Goal: Task Accomplishment & Management: Use online tool/utility

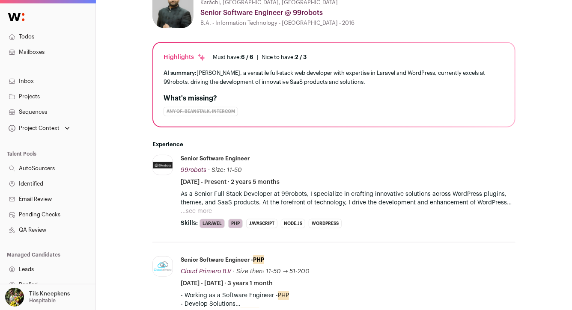
scroll to position [225, 0]
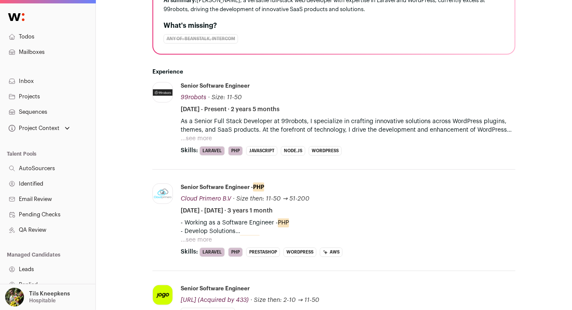
click at [195, 132] on p "As a Senior Full Stack Developer at 99robots, I specialize in crafting innovati…" at bounding box center [348, 125] width 335 height 17
click at [195, 139] on button "...see more" at bounding box center [196, 138] width 31 height 9
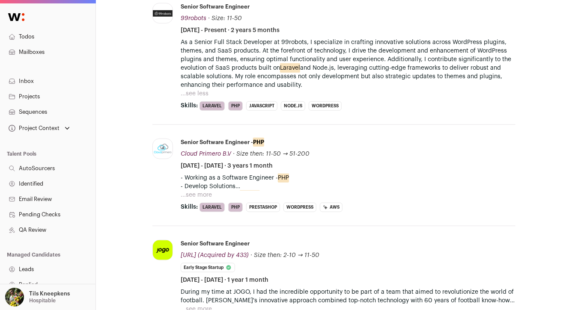
scroll to position [315, 0]
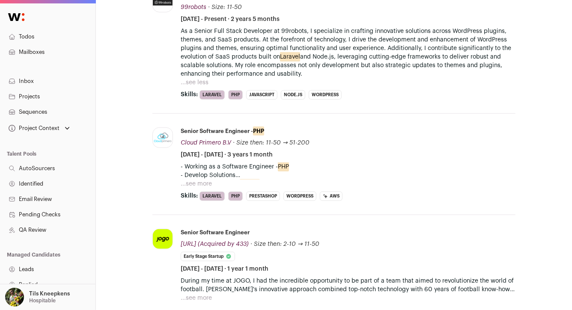
click at [197, 180] on button "...see more" at bounding box center [196, 184] width 31 height 9
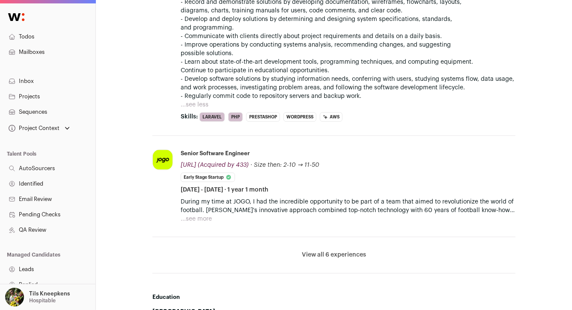
scroll to position [571, 0]
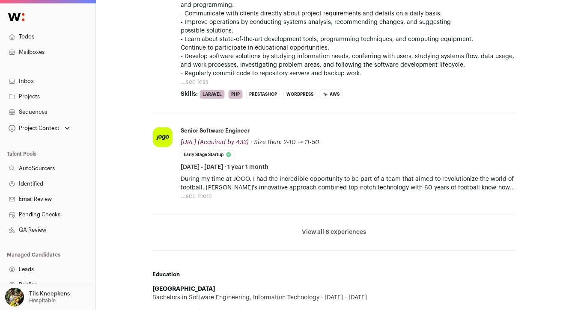
click at [195, 200] on li "JOGO.AI (Acquired by 433) jogo.ai Add to company list Public / Private Private …" at bounding box center [333, 163] width 363 height 101
click at [197, 198] on button "...see more" at bounding box center [196, 196] width 31 height 9
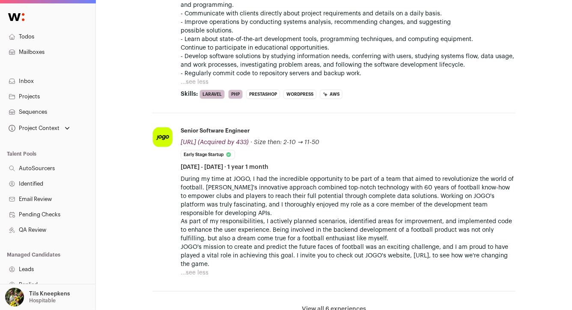
scroll to position [744, 0]
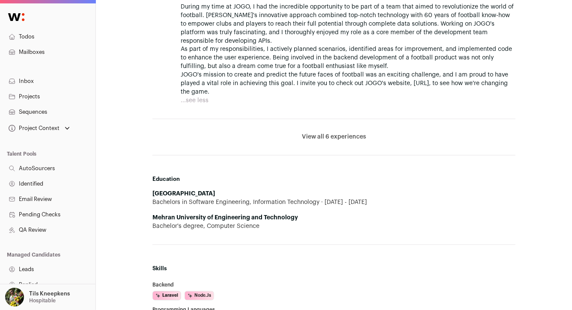
click at [351, 141] on li "View all 6 experiences View less" at bounding box center [333, 137] width 363 height 36
click at [351, 135] on button "View all 6 experiences" at bounding box center [334, 137] width 64 height 9
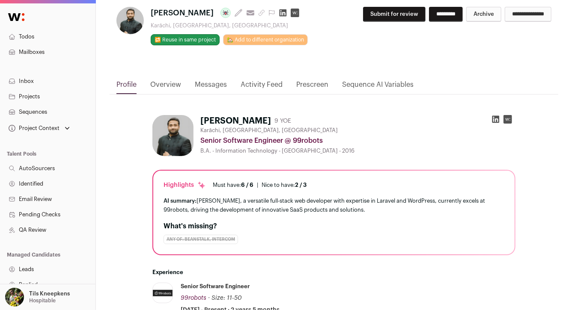
scroll to position [0, 0]
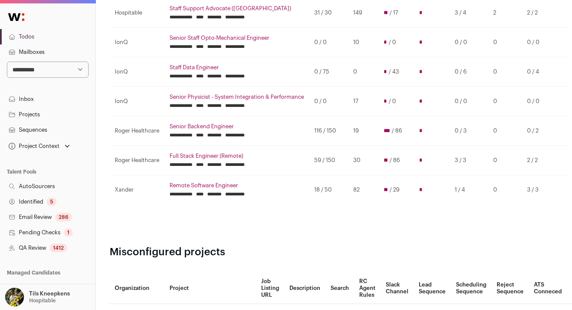
scroll to position [230, 0]
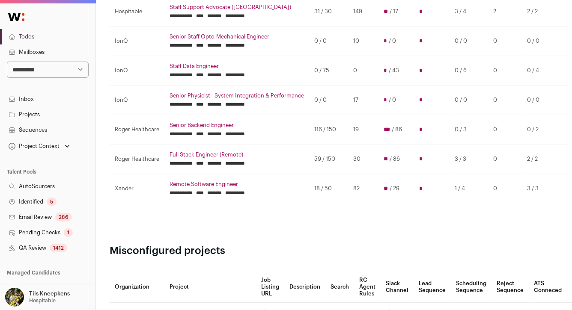
click at [197, 125] on link "Senior Backend Engineer" at bounding box center [237, 125] width 134 height 7
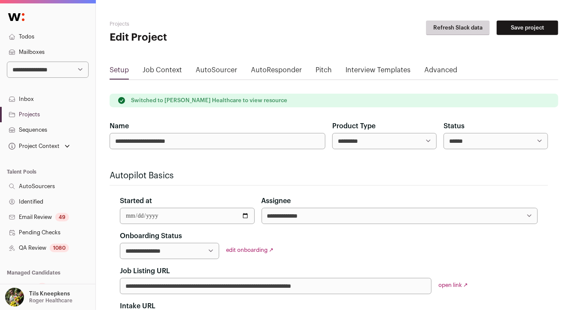
click at [72, 249] on link "QA Review 1080" at bounding box center [47, 248] width 95 height 15
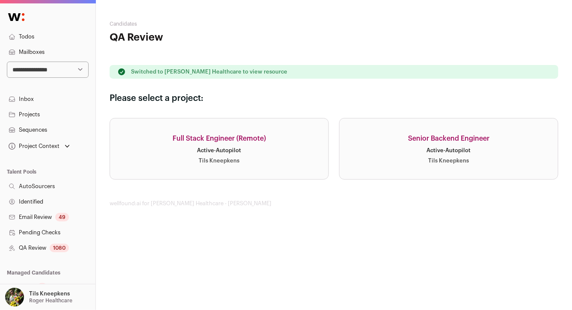
click at [363, 142] on link "Senior Backend Engineer Active · Autopilot Tils Kneepkens" at bounding box center [448, 149] width 219 height 62
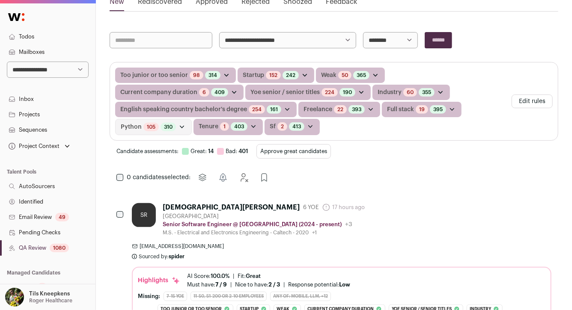
scroll to position [141, 0]
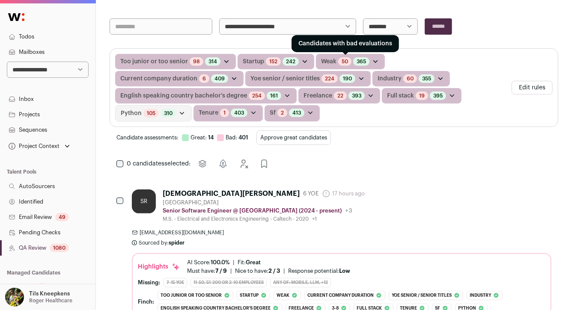
click at [342, 62] on link "50" at bounding box center [345, 61] width 6 height 7
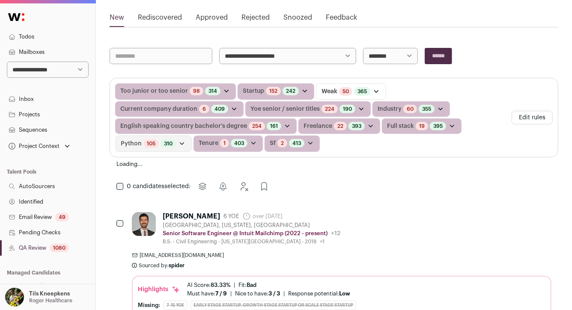
scroll to position [128, 0]
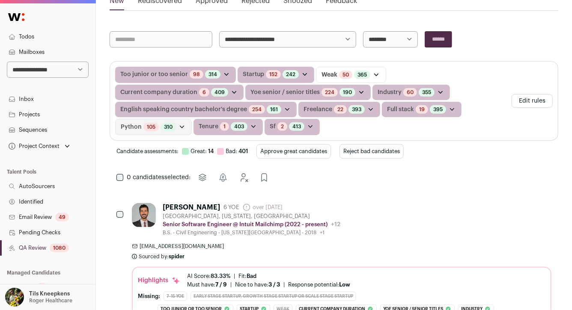
click at [373, 150] on button "Reject bad candidates" at bounding box center [372, 151] width 64 height 15
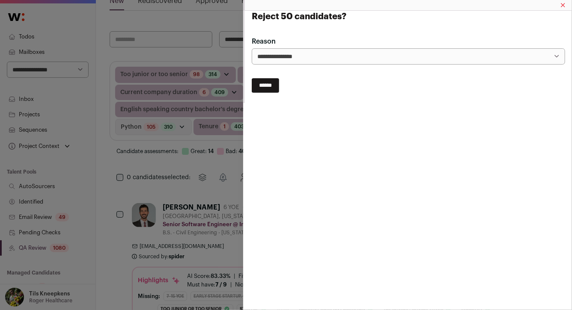
click at [270, 86] on input "******" at bounding box center [265, 85] width 27 height 15
click at [209, 53] on div "**********" at bounding box center [286, 155] width 572 height 310
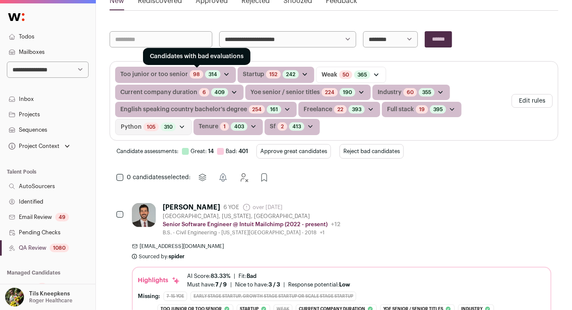
click at [195, 71] on link "98" at bounding box center [196, 74] width 7 height 7
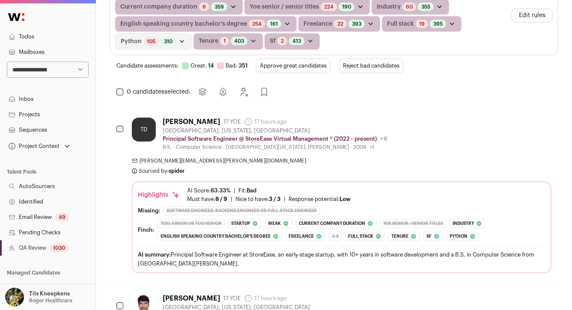
scroll to position [231, 0]
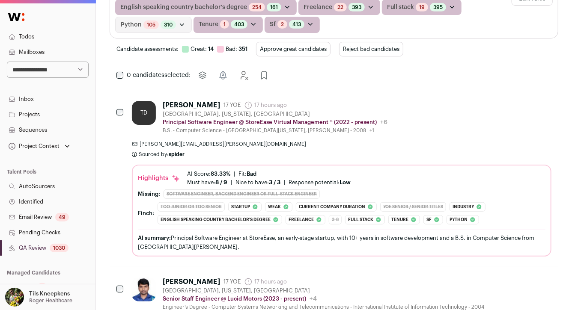
click at [365, 45] on button "Reject bad candidates" at bounding box center [371, 49] width 64 height 15
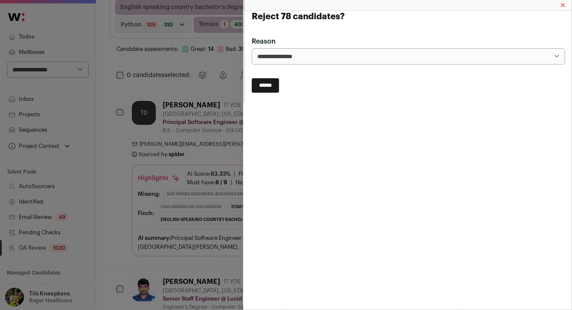
click at [272, 86] on input "******" at bounding box center [265, 85] width 27 height 15
click at [215, 97] on div "**********" at bounding box center [286, 155] width 572 height 310
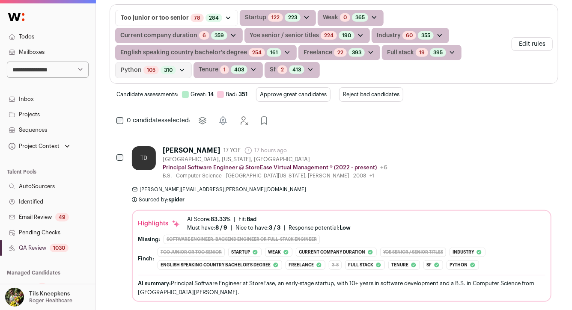
scroll to position [158, 0]
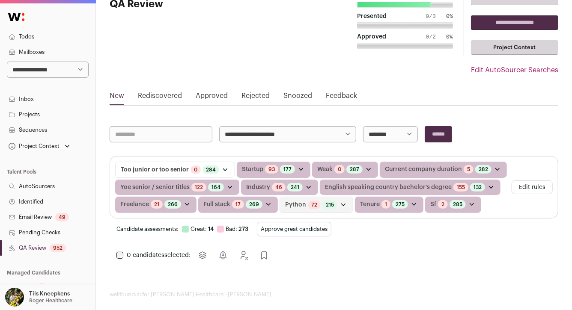
scroll to position [41, 0]
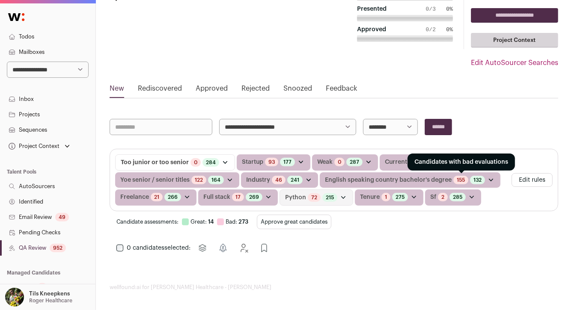
click at [457, 178] on link "155" at bounding box center [461, 180] width 8 height 7
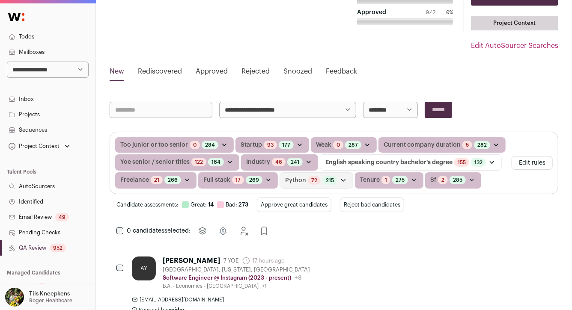
scroll to position [79, 0]
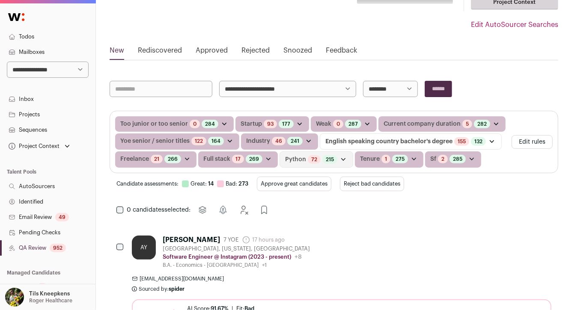
click at [400, 185] on button "Reject bad candidates" at bounding box center [372, 184] width 64 height 15
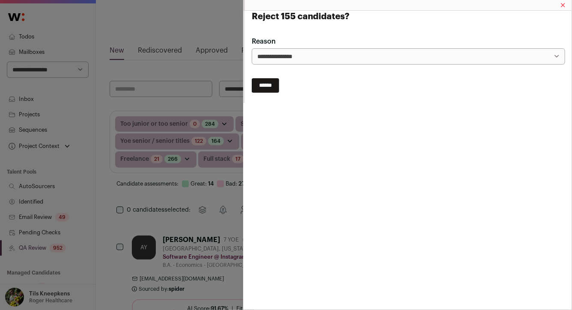
click at [272, 86] on input "******" at bounding box center [265, 85] width 27 height 15
click at [219, 93] on div "Reject 155 candidates?" at bounding box center [286, 155] width 572 height 310
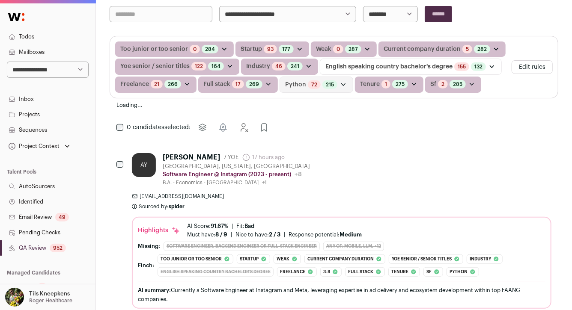
scroll to position [185, 0]
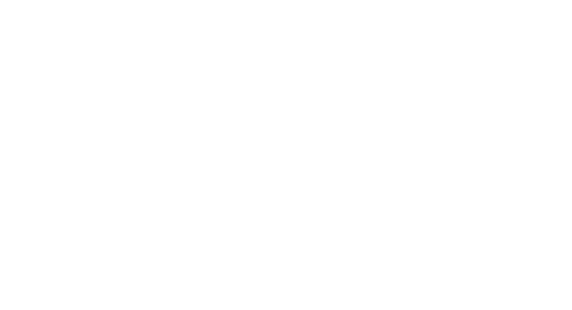
scroll to position [33, 0]
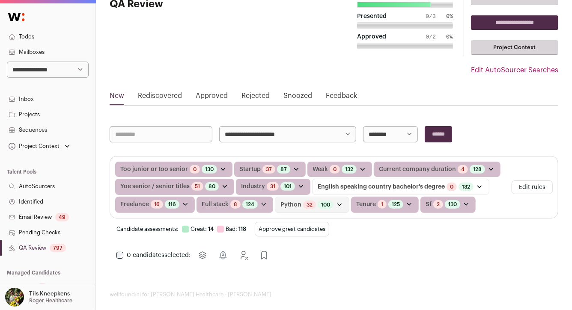
click at [319, 225] on button "Approve great candidates" at bounding box center [292, 229] width 75 height 15
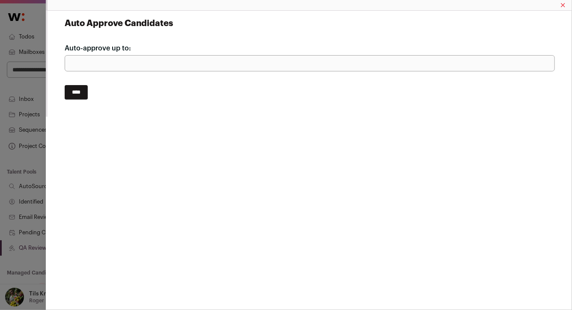
click at [85, 89] on input "****" at bounding box center [76, 92] width 23 height 15
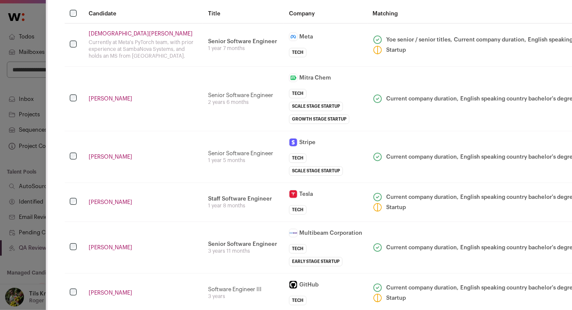
scroll to position [41, 0]
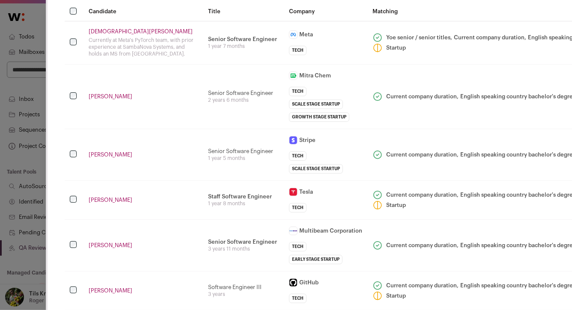
click at [234, 128] on td "Senior Software Engineer 2 years 6 months" at bounding box center [243, 96] width 81 height 65
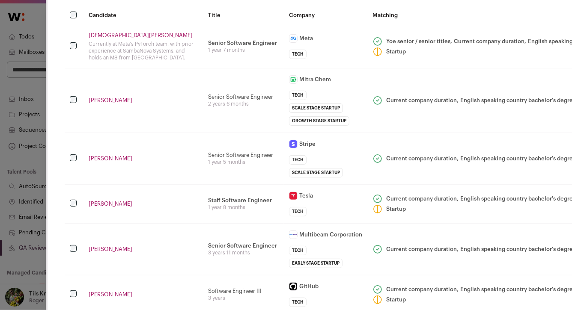
scroll to position [39, 0]
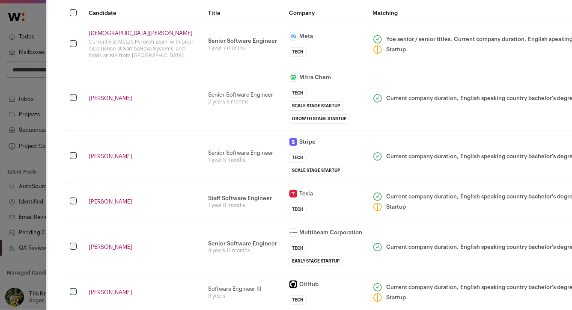
click at [199, 125] on td "Alex Kaplan" at bounding box center [143, 98] width 119 height 65
click at [223, 218] on td "Staff Software Engineer I work on the platform team for Autobidder, Tesla Energ…" at bounding box center [243, 201] width 81 height 39
click at [195, 224] on td "Simon Lui" at bounding box center [143, 247] width 119 height 52
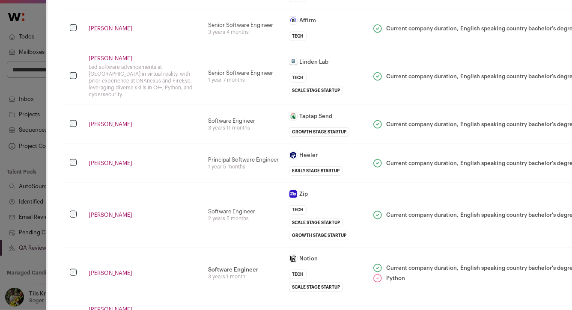
click at [195, 224] on td "Li Chuqian" at bounding box center [143, 215] width 119 height 65
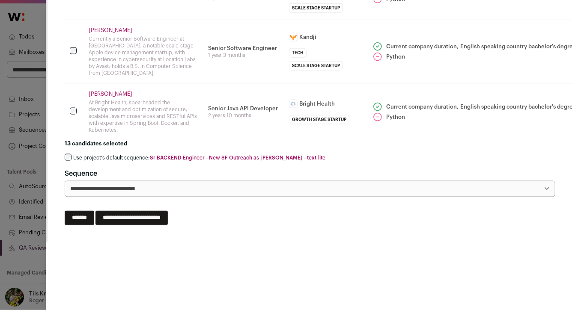
scroll to position [617, 0]
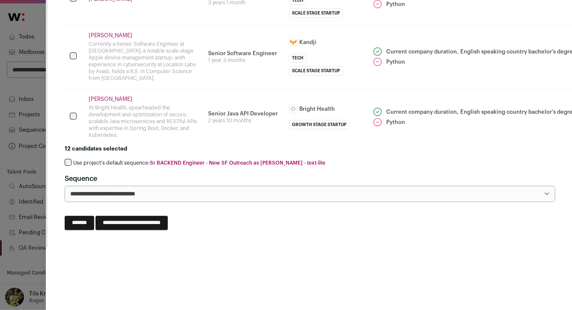
click at [114, 160] on label "Use project's default sequence: Sr BACKEND Engineer - New SF Outreach as YUSEF …" at bounding box center [199, 163] width 252 height 7
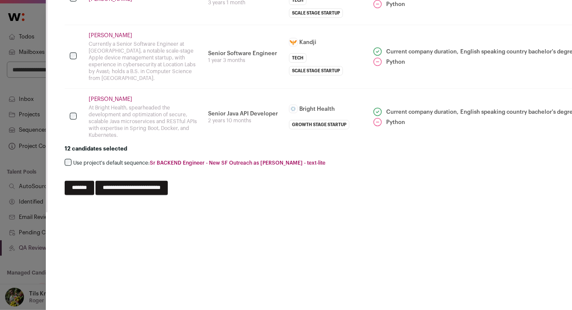
click at [139, 181] on input "**********" at bounding box center [131, 188] width 72 height 15
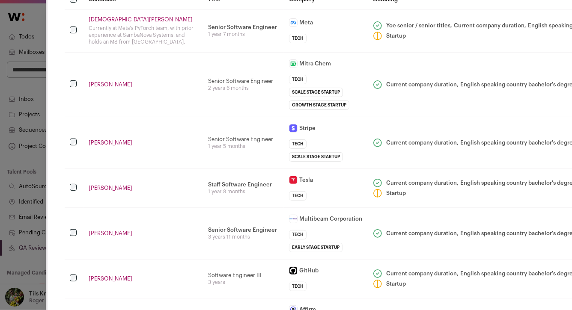
scroll to position [0, 0]
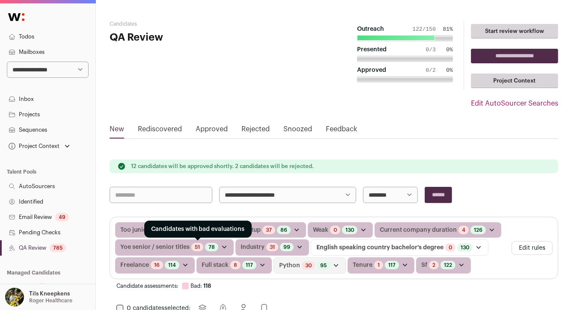
click at [195, 248] on link "51" at bounding box center [197, 247] width 5 height 7
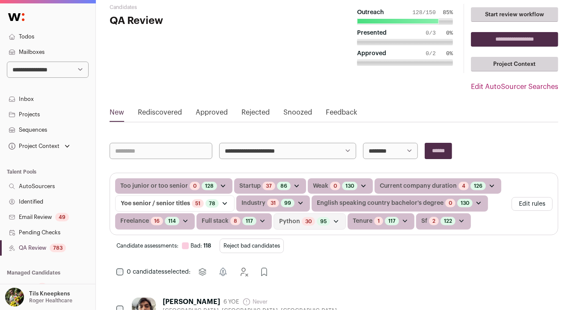
scroll to position [40, 0]
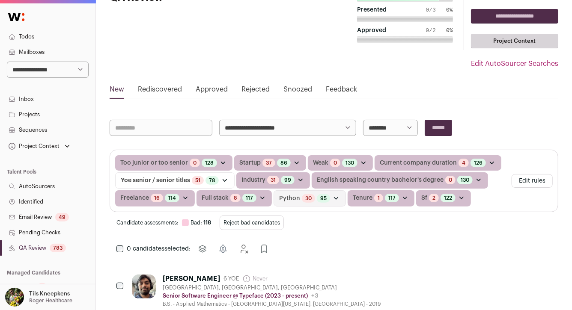
click at [260, 225] on button "Reject bad candidates" at bounding box center [252, 223] width 64 height 15
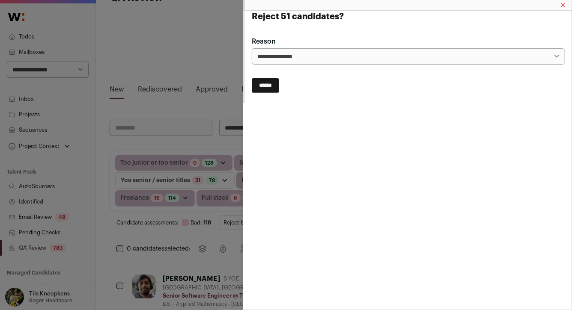
click at [279, 85] on input "******" at bounding box center [265, 85] width 27 height 15
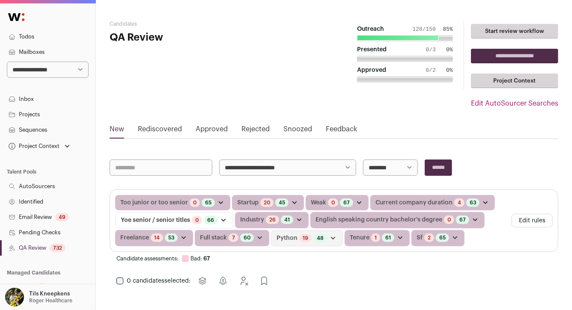
click at [52, 39] on link "Todos" at bounding box center [47, 36] width 95 height 15
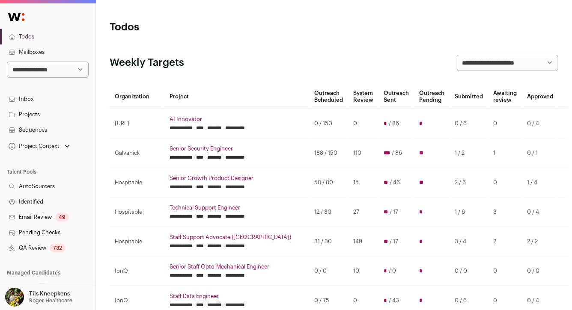
click at [59, 74] on select "**********" at bounding box center [48, 70] width 82 height 16
select select "*****"
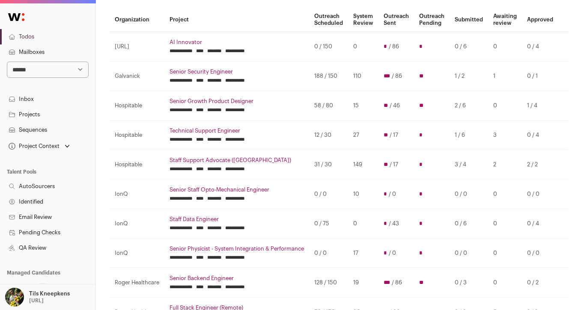
scroll to position [78, 0]
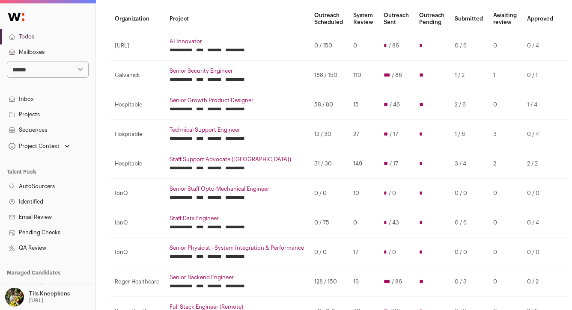
click at [198, 39] on link "AI Innovator" at bounding box center [237, 41] width 134 height 7
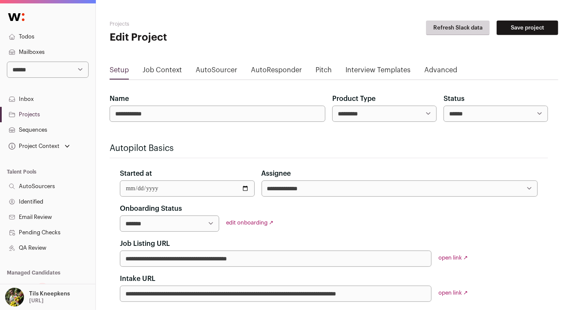
click at [424, 72] on link "Advanced" at bounding box center [440, 72] width 33 height 14
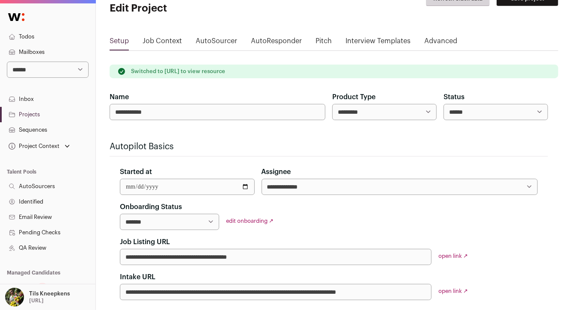
scroll to position [36, 0]
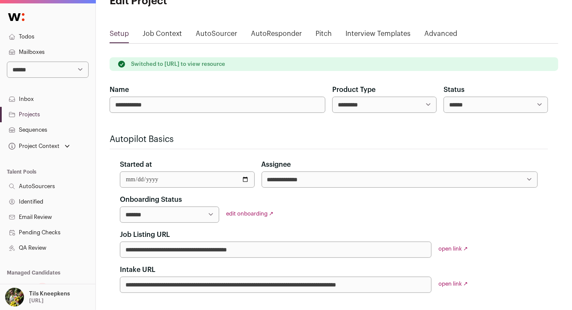
click at [430, 40] on link "Advanced" at bounding box center [440, 36] width 33 height 14
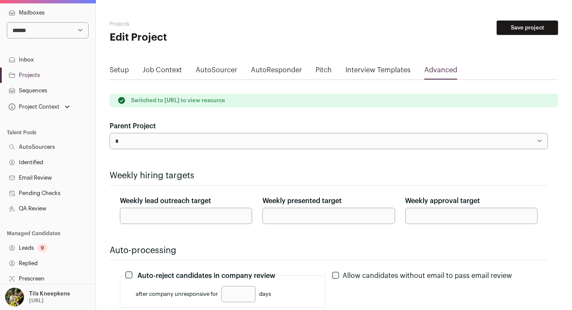
scroll to position [38, 0]
